Goal: Task Accomplishment & Management: Complete application form

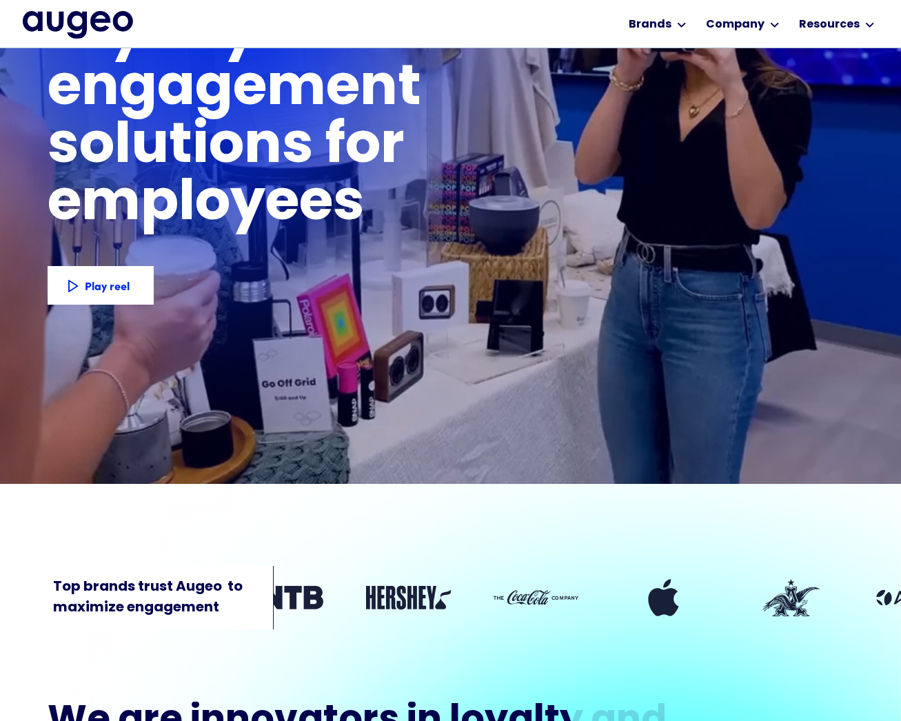
scroll to position [168, 0]
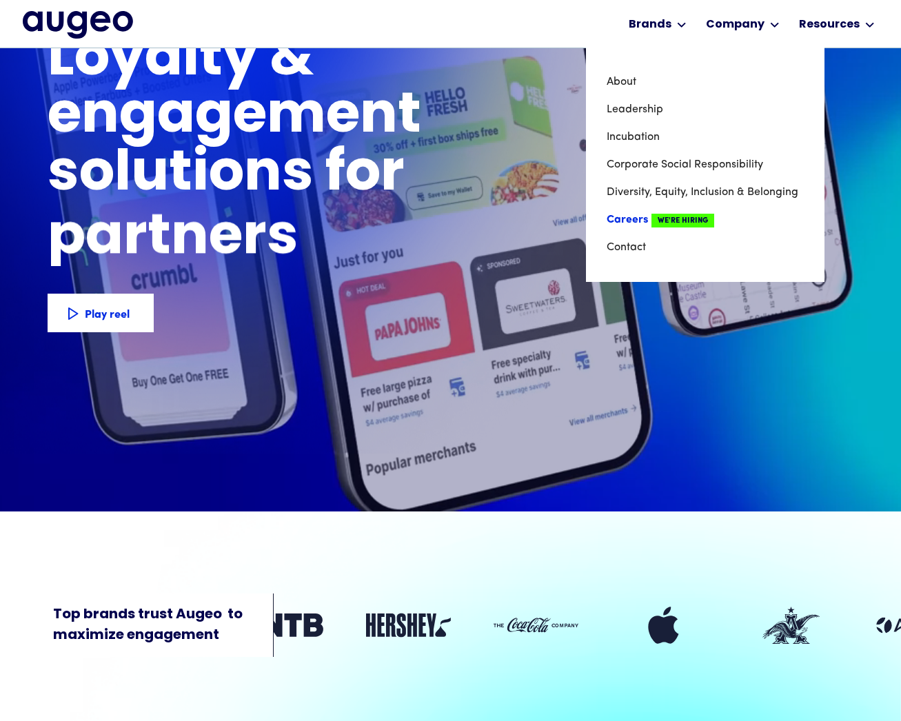
click at [644, 217] on link "Careers We're Hiring" at bounding box center [704, 220] width 197 height 28
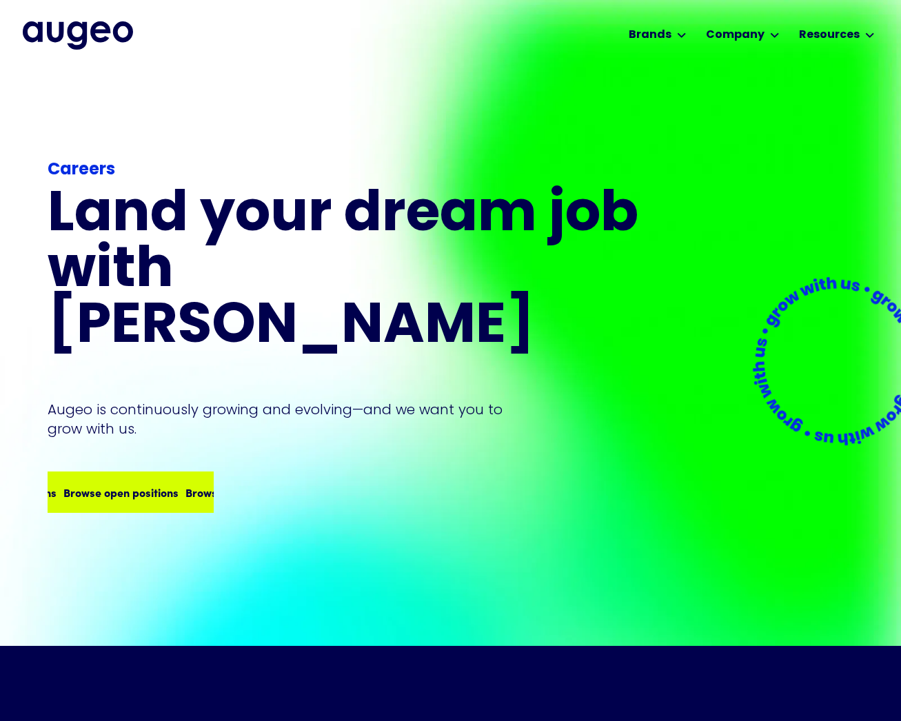
click at [166, 484] on div "Browse open positions" at bounding box center [220, 492] width 115 height 17
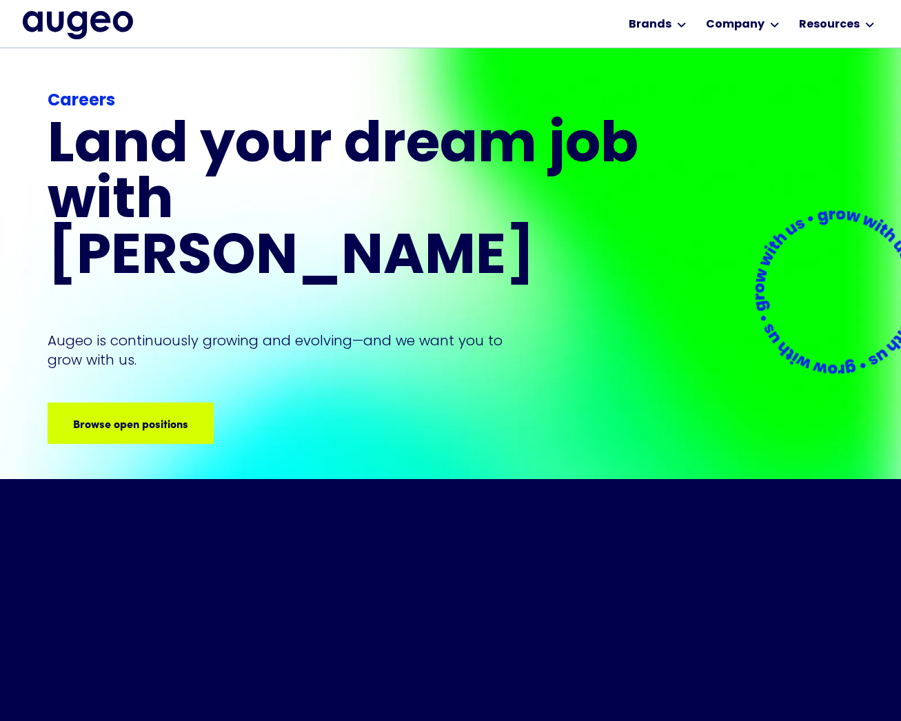
scroll to position [138, 0]
